Goal: Information Seeking & Learning: Find specific page/section

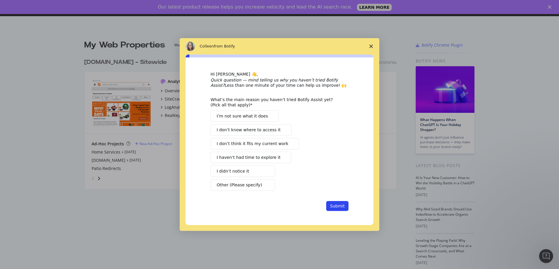
click at [370, 46] on icon "Close survey" at bounding box center [371, 47] width 4 height 4
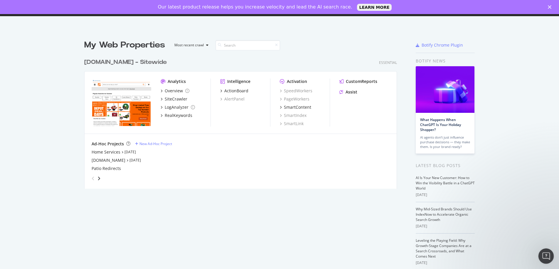
click at [547, 255] on icon "Open Intercom Messenger" at bounding box center [545, 256] width 10 height 10
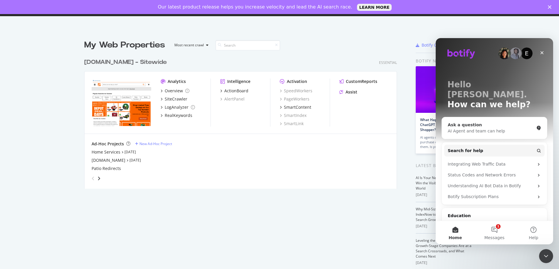
click at [470, 122] on div "Ask a question" at bounding box center [491, 125] width 86 height 6
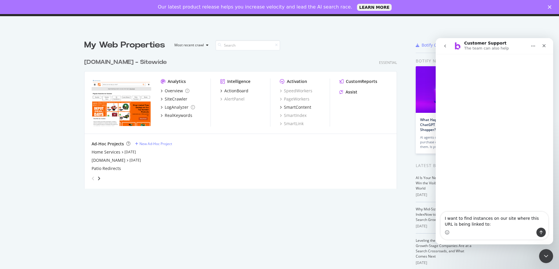
type textarea "I want to find instances on our site where this URL is being linked to: [URL][D…"
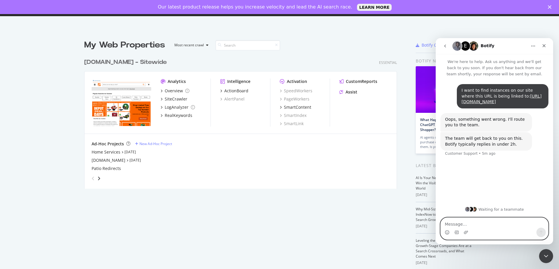
scroll to position [265, 550]
click at [500, 225] on textarea "Message…" at bounding box center [494, 223] width 107 height 10
paste textarea "[URL][DOMAIN_NAME]"
type textarea "Also need to check this one: [URL][DOMAIN_NAME]"
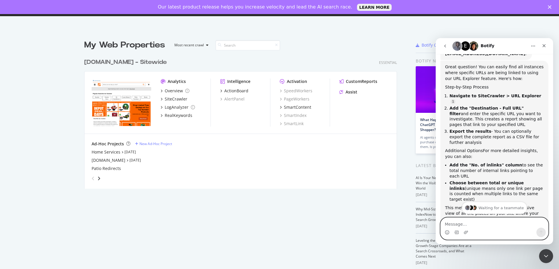
scroll to position [137, 0]
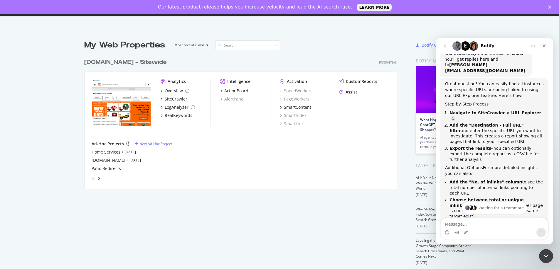
click at [113, 62] on div "[DOMAIN_NAME] - Sitewide" at bounding box center [125, 62] width 82 height 9
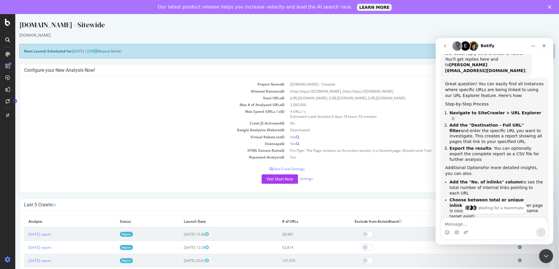
click at [9, 139] on div at bounding box center [8, 153] width 14 height 206
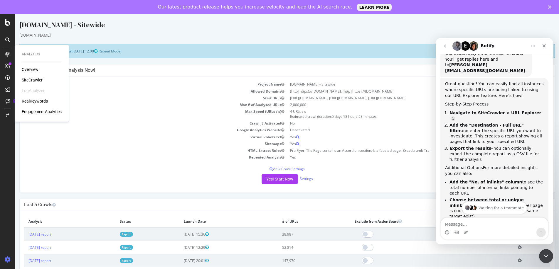
click at [34, 79] on div "SiteCrawler" at bounding box center [32, 80] width 21 height 6
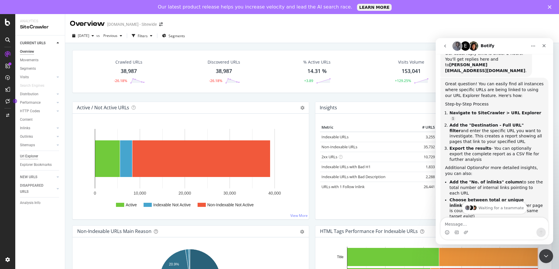
click at [33, 157] on div "Url Explorer" at bounding box center [29, 157] width 18 height 6
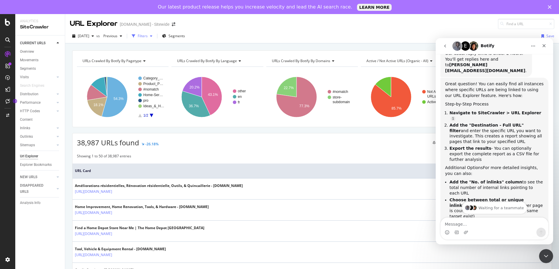
click at [148, 37] on div "Filters" at bounding box center [143, 35] width 10 height 5
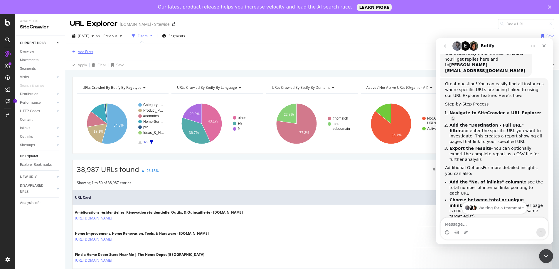
click at [90, 53] on div "Add Filter" at bounding box center [86, 51] width 16 height 5
click at [121, 66] on div "Saved Filters" at bounding box center [113, 67] width 25 height 6
click at [83, 70] on div "All" at bounding box center [84, 67] width 19 height 16
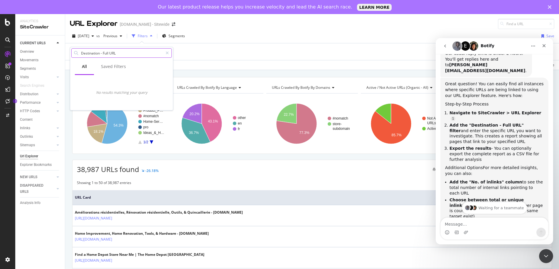
drag, startPoint x: 121, startPoint y: 53, endPoint x: 108, endPoint y: 53, distance: 12.9
click at [106, 52] on input "Destination - Full URL" at bounding box center [121, 53] width 82 height 9
drag, startPoint x: 110, startPoint y: 53, endPoint x: 116, endPoint y: 53, distance: 5.9
click at [111, 53] on input "Destination - Full URL" at bounding box center [121, 53] width 82 height 9
drag, startPoint x: 119, startPoint y: 53, endPoint x: 108, endPoint y: 53, distance: 11.5
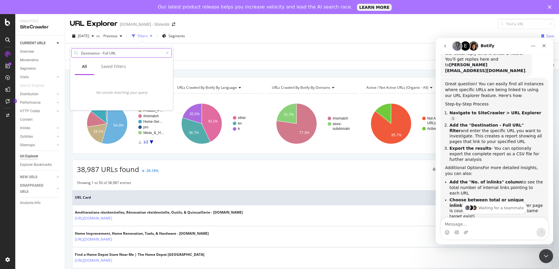
click at [108, 53] on input "Destination - Full URL" at bounding box center [121, 53] width 82 height 9
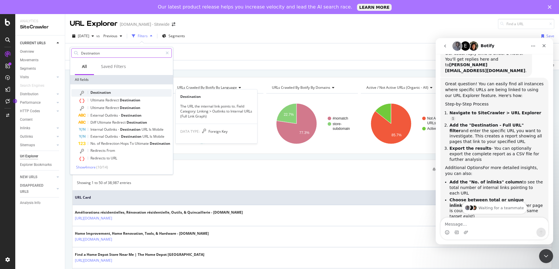
type input "Destination"
click at [98, 91] on span "Destination" at bounding box center [100, 92] width 21 height 5
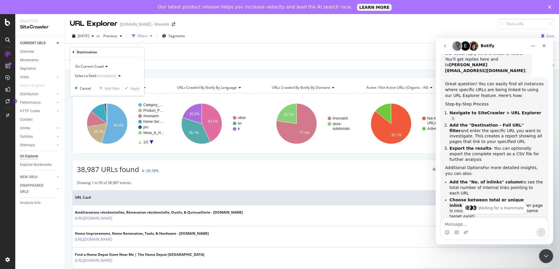
click at [113, 75] on div "(mandatory)" at bounding box center [106, 75] width 20 height 5
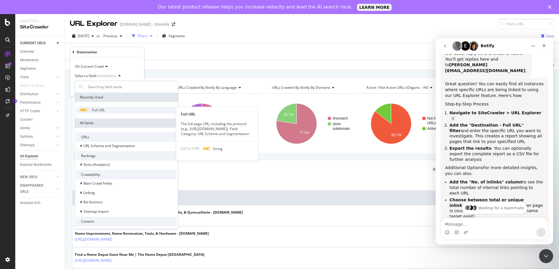
click at [96, 110] on span "Full URL" at bounding box center [98, 110] width 13 height 5
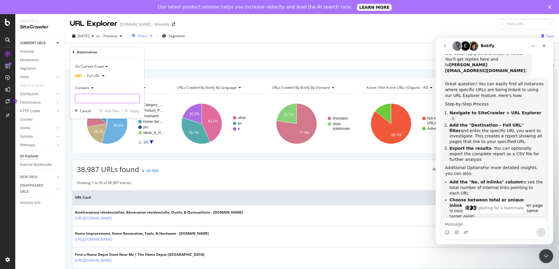
click at [97, 102] on input "text" at bounding box center [107, 98] width 64 height 9
paste input "[URL][DOMAIN_NAME]"
type input "[URL][DOMAIN_NAME]"
click at [132, 112] on div "Apply" at bounding box center [134, 111] width 9 height 5
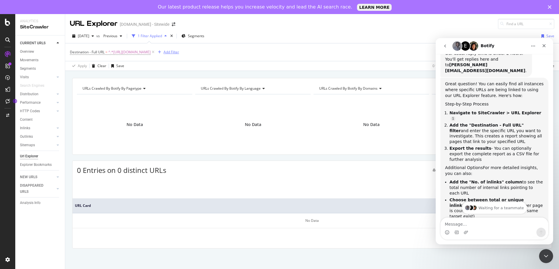
click at [179, 53] on div "Add Filter" at bounding box center [171, 52] width 16 height 5
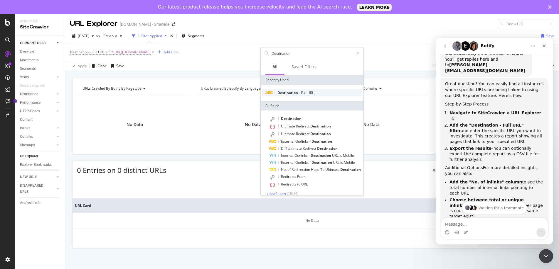
click at [288, 92] on span "Destination" at bounding box center [287, 92] width 21 height 5
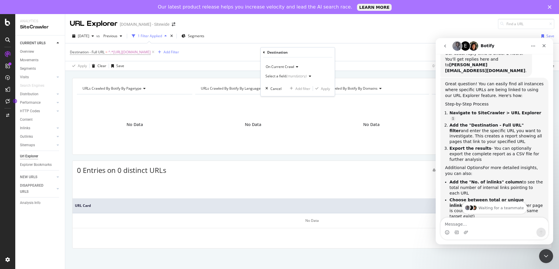
click at [296, 76] on div "(mandatory)" at bounding box center [296, 76] width 20 height 5
click at [290, 68] on span "On Current Crawl" at bounding box center [280, 66] width 28 height 5
click at [320, 67] on div "On Current Crawl" at bounding box center [297, 66] width 65 height 9
click at [288, 75] on div "(mandatory)" at bounding box center [296, 76] width 20 height 5
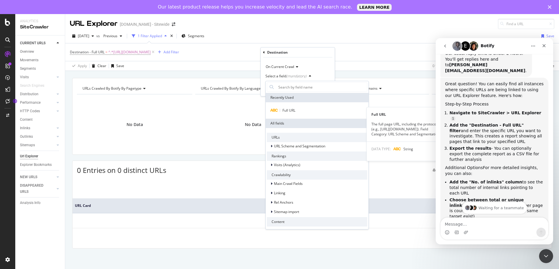
click at [286, 109] on span "Full URL" at bounding box center [288, 110] width 13 height 5
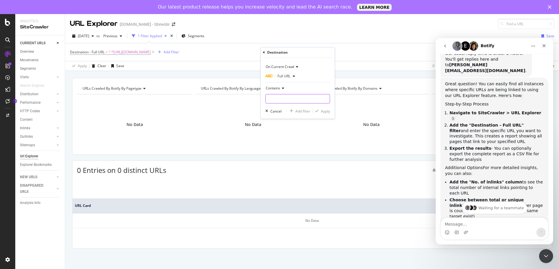
click at [285, 101] on input "text" at bounding box center [298, 98] width 64 height 9
paste input "[URL][DOMAIN_NAME]"
type input "[URL][DOMAIN_NAME]"
click at [323, 109] on div "Apply" at bounding box center [325, 111] width 9 height 5
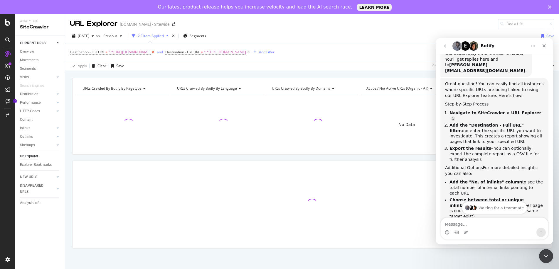
click at [156, 51] on icon at bounding box center [153, 52] width 5 height 6
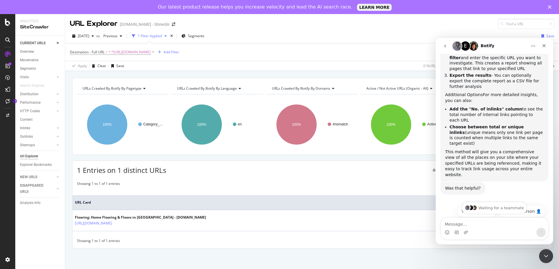
scroll to position [226, 0]
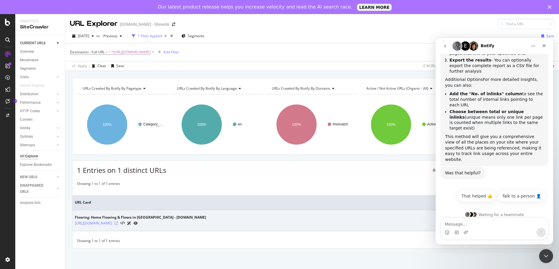
click at [118, 224] on icon at bounding box center [116, 224] width 4 height 4
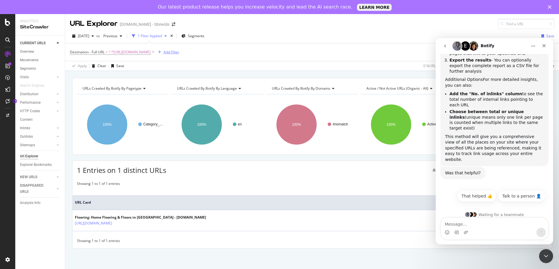
click at [179, 53] on div "Add Filter" at bounding box center [171, 52] width 16 height 5
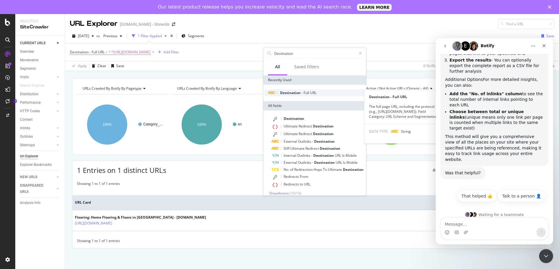
click at [282, 94] on span "Destination" at bounding box center [290, 92] width 21 height 5
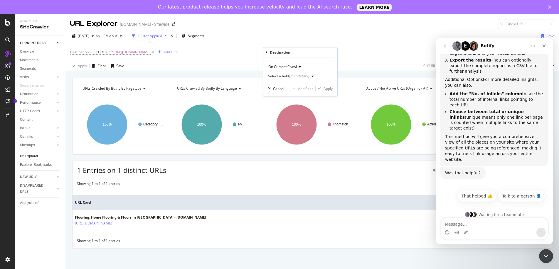
click at [285, 76] on div "Select a field (mandatory)" at bounding box center [288, 77] width 41 height 4
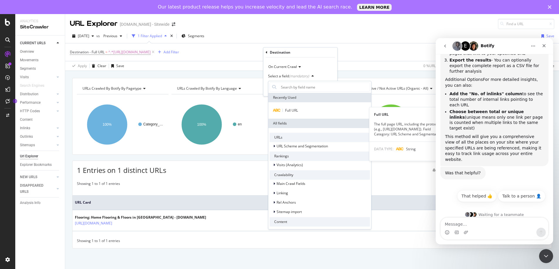
click at [291, 112] on span "Full URL" at bounding box center [291, 110] width 13 height 5
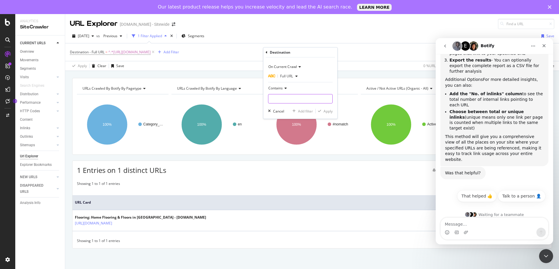
click at [284, 99] on input "text" at bounding box center [300, 98] width 64 height 9
paste input "[URL][DOMAIN_NAME]"
type input "[URL][DOMAIN_NAME]"
click at [327, 111] on div "Apply" at bounding box center [327, 111] width 9 height 5
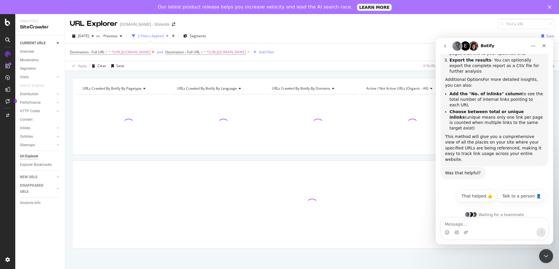
click at [156, 53] on icon at bounding box center [153, 52] width 5 height 6
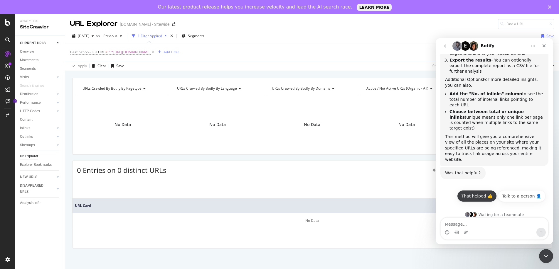
click at [475, 192] on button "That helped 👍" at bounding box center [477, 196] width 40 height 12
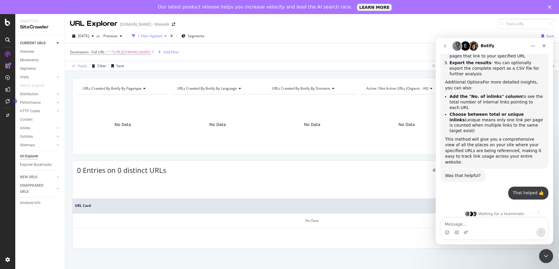
scroll to position [222, 0]
click at [547, 45] on div "Close" at bounding box center [544, 46] width 11 height 11
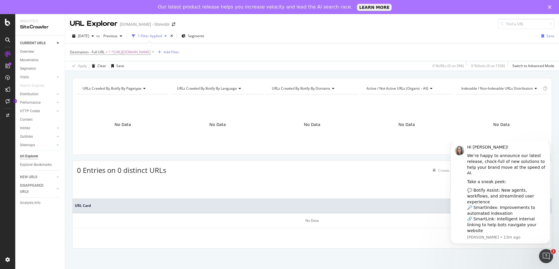
scroll to position [0, 0]
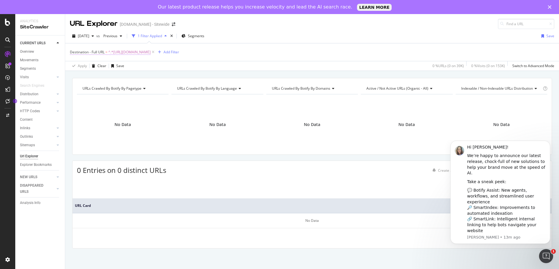
click at [151, 53] on span "^.*[URL][DOMAIN_NAME]" at bounding box center [129, 52] width 42 height 8
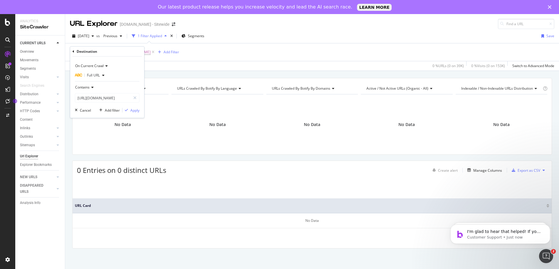
scroll to position [247, 0]
drag, startPoint x: 342, startPoint y: 50, endPoint x: 362, endPoint y: 50, distance: 20.0
click at [342, 50] on div "Destination - Full URL = ^.*[URL][DOMAIN_NAME] Add Filter" at bounding box center [312, 52] width 484 height 18
click at [554, 35] on div "Save" at bounding box center [550, 35] width 8 height 5
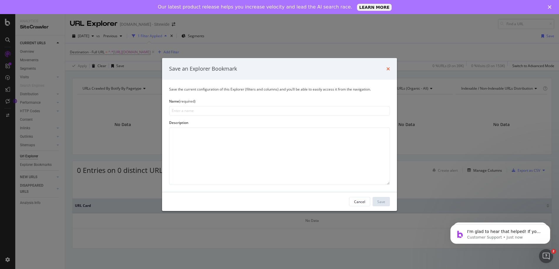
click at [389, 67] on icon "times" at bounding box center [388, 69] width 4 height 5
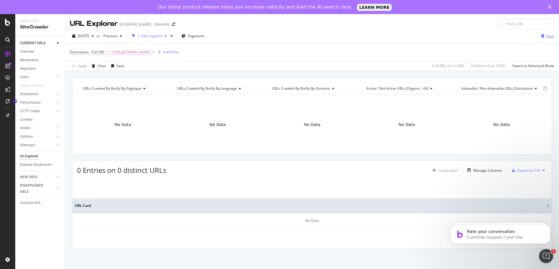
scroll to position [295, 0]
click at [151, 53] on span "^.*[URL][DOMAIN_NAME]" at bounding box center [129, 52] width 42 height 8
click at [136, 111] on div "Apply" at bounding box center [134, 110] width 9 height 5
click at [164, 115] on div "No Data" at bounding box center [123, 124] width 92 height 51
click at [131, 51] on span "^.*[URL][DOMAIN_NAME]" at bounding box center [129, 52] width 42 height 8
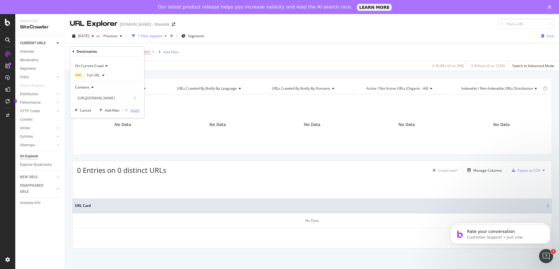
click at [136, 112] on div "Apply" at bounding box center [134, 110] width 9 height 5
click at [179, 53] on div "Add Filter" at bounding box center [171, 52] width 16 height 5
click at [156, 53] on icon at bounding box center [153, 52] width 5 height 6
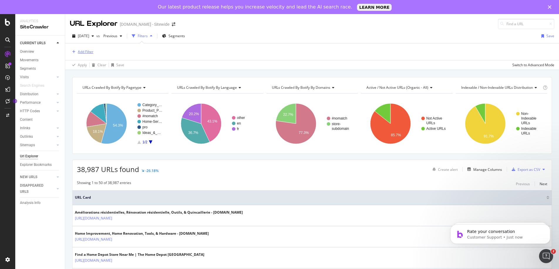
click at [84, 50] on div "Add Filter" at bounding box center [86, 51] width 16 height 5
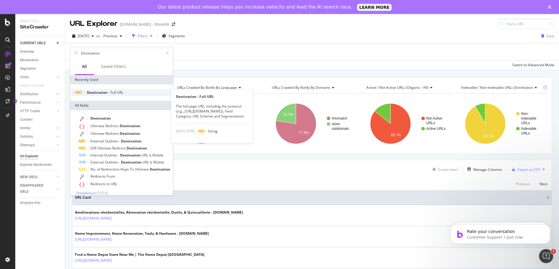
click at [112, 91] on span "Full" at bounding box center [113, 92] width 6 height 5
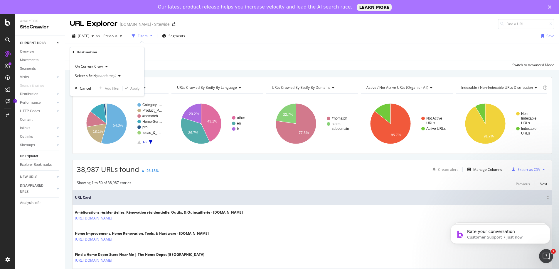
click at [116, 76] on div "button" at bounding box center [119, 76] width 7 height 4
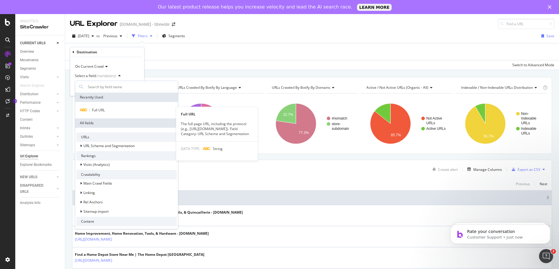
click at [104, 110] on span "Full URL" at bounding box center [98, 110] width 13 height 5
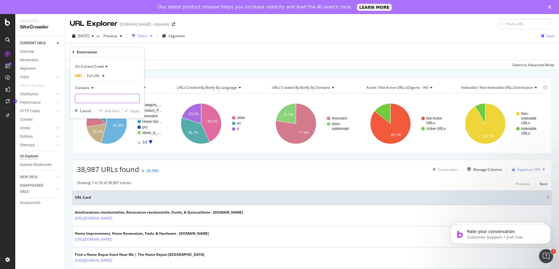
click at [113, 97] on input "text" at bounding box center [107, 98] width 64 height 9
paste input "[URL][DOMAIN_NAME]"
type input "[URL][DOMAIN_NAME]"
click at [138, 111] on div "Apply" at bounding box center [134, 111] width 9 height 5
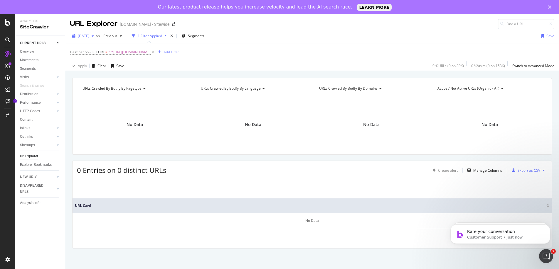
click at [94, 35] on icon "button" at bounding box center [93, 36] width 2 height 4
click at [99, 65] on div "[DATE]" at bounding box center [93, 67] width 31 height 5
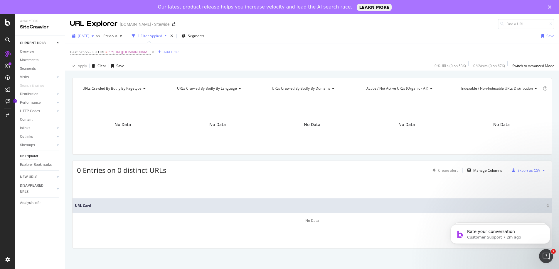
click at [94, 36] on icon "button" at bounding box center [93, 36] width 2 height 4
click at [107, 58] on div "[DATE] 39.0K URLs" at bounding box center [104, 57] width 52 height 5
click at [545, 254] on icon "Open Intercom Messenger" at bounding box center [545, 256] width 10 height 10
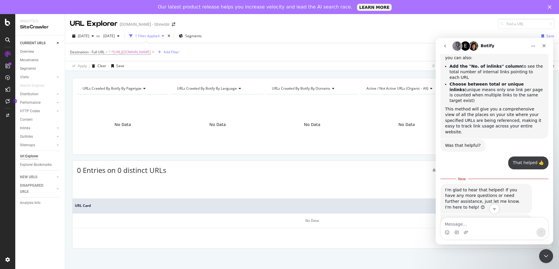
scroll to position [195, 0]
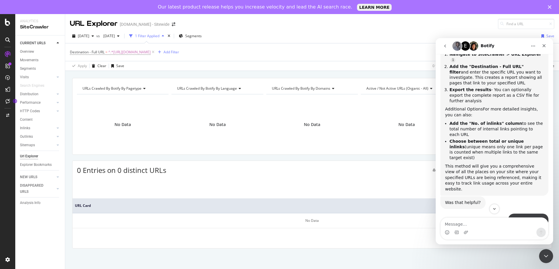
drag, startPoint x: 446, startPoint y: 45, endPoint x: 915, endPoint y: 285, distance: 526.1
click at [446, 45] on icon "go back" at bounding box center [445, 46] width 5 height 5
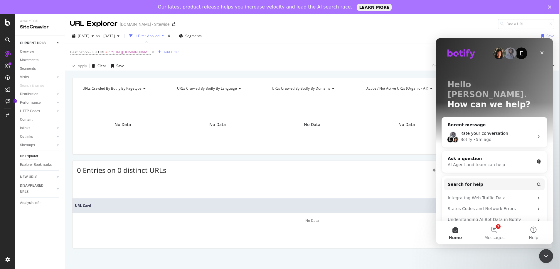
click at [495, 237] on span "Messages" at bounding box center [494, 238] width 20 height 4
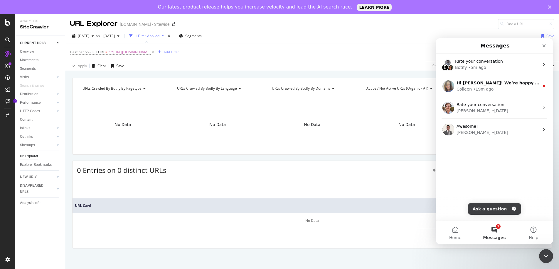
click at [496, 231] on button "1 Messages" at bounding box center [494, 232] width 39 height 23
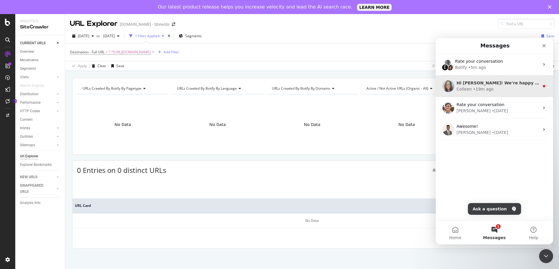
click at [495, 92] on div "[PERSON_NAME] • 19m ago" at bounding box center [497, 89] width 83 height 6
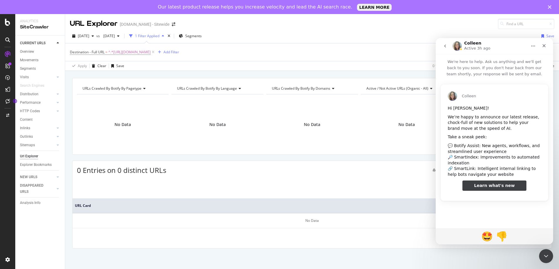
click at [445, 47] on icon "go back" at bounding box center [445, 46] width 2 height 3
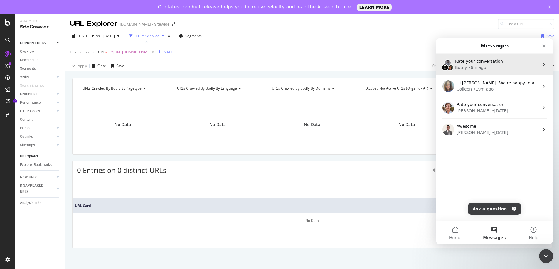
click at [490, 68] on div "Botify • 6m ago" at bounding box center [497, 68] width 84 height 6
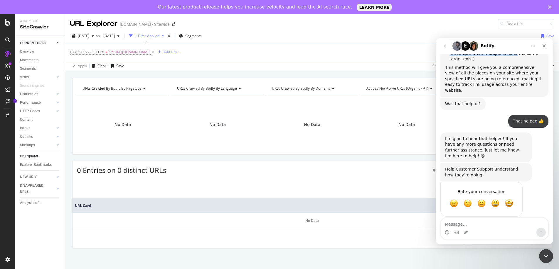
scroll to position [291, 0]
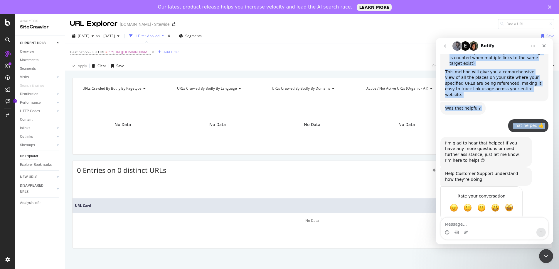
drag, startPoint x: 513, startPoint y: 49, endPoint x: 470, endPoint y: 99, distance: 66.8
click at [455, 116] on div "E Botify We're here to help. Ask us anything and we'll get back to you soon. If…" at bounding box center [494, 141] width 117 height 207
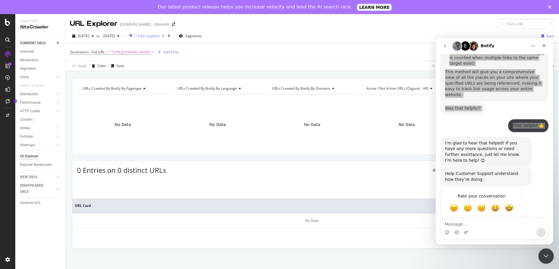
click at [542, 252] on icon "Close Intercom Messenger" at bounding box center [545, 255] width 7 height 7
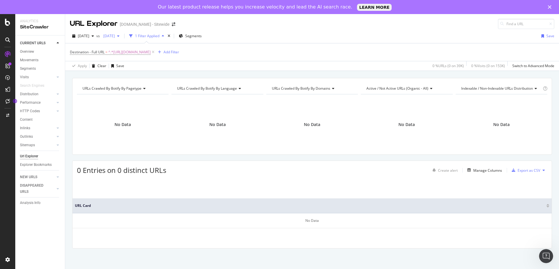
click at [119, 36] on icon "button" at bounding box center [118, 36] width 2 height 4
click at [139, 69] on div "[DATE]" at bounding box center [129, 67] width 31 height 5
click at [492, 170] on div "Manage Columns" at bounding box center [487, 170] width 29 height 5
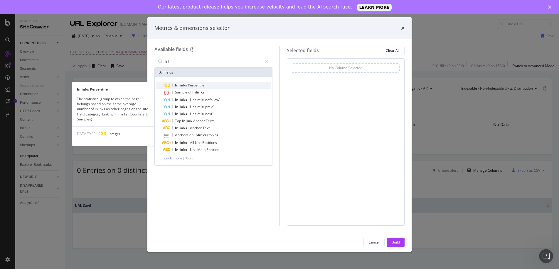
type input "inl"
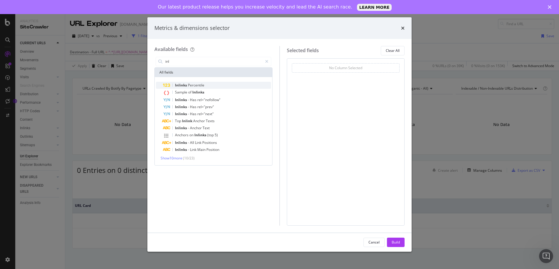
click at [205, 87] on div "Inlinks Percentile" at bounding box center [217, 85] width 108 height 7
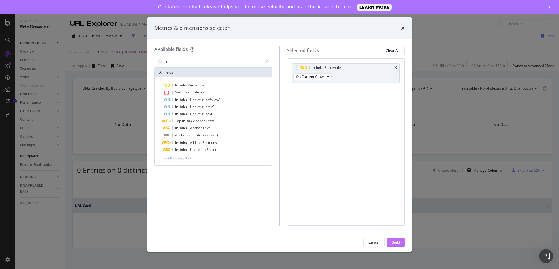
click at [396, 242] on div "Build" at bounding box center [396, 242] width 8 height 5
